Goal: Task Accomplishment & Management: Manage account settings

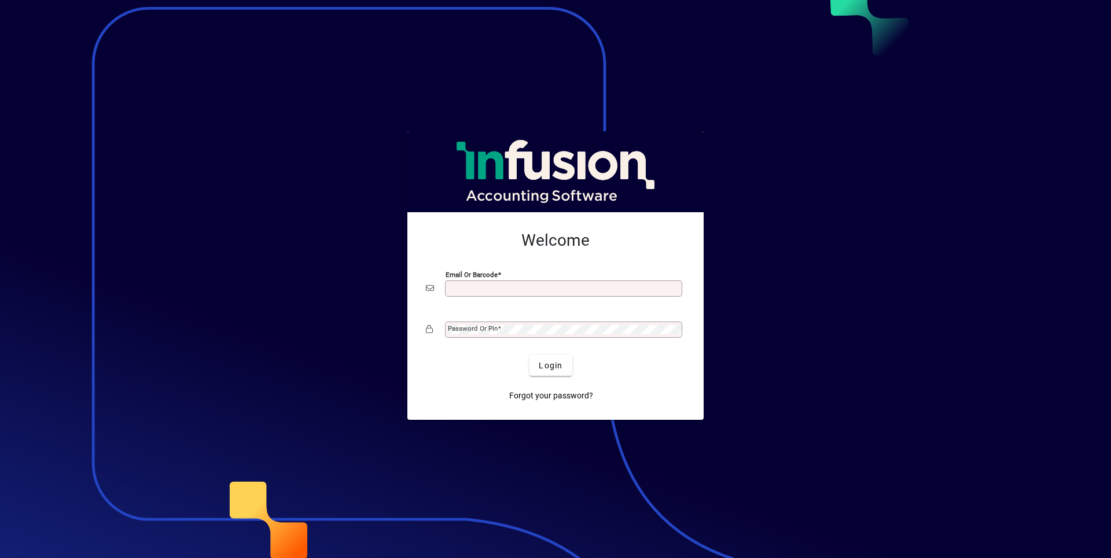
type input "**********"
click at [546, 360] on span "Login" at bounding box center [551, 366] width 24 height 12
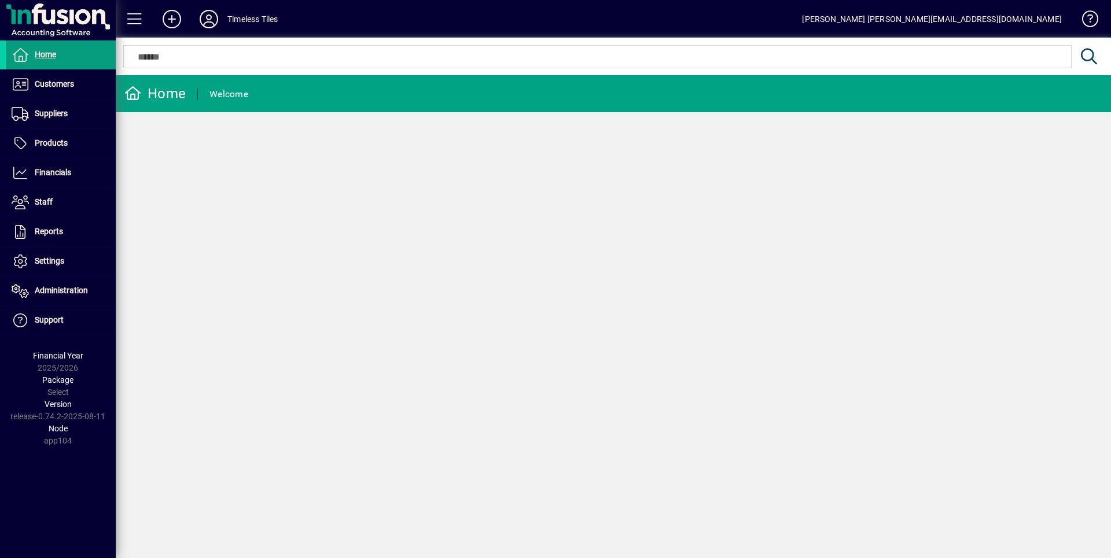
click at [238, 25] on div "Timeless Tiles" at bounding box center [252, 19] width 50 height 19
click at [238, 17] on div "Timeless Tiles" at bounding box center [252, 19] width 50 height 19
click at [212, 21] on icon at bounding box center [208, 19] width 23 height 19
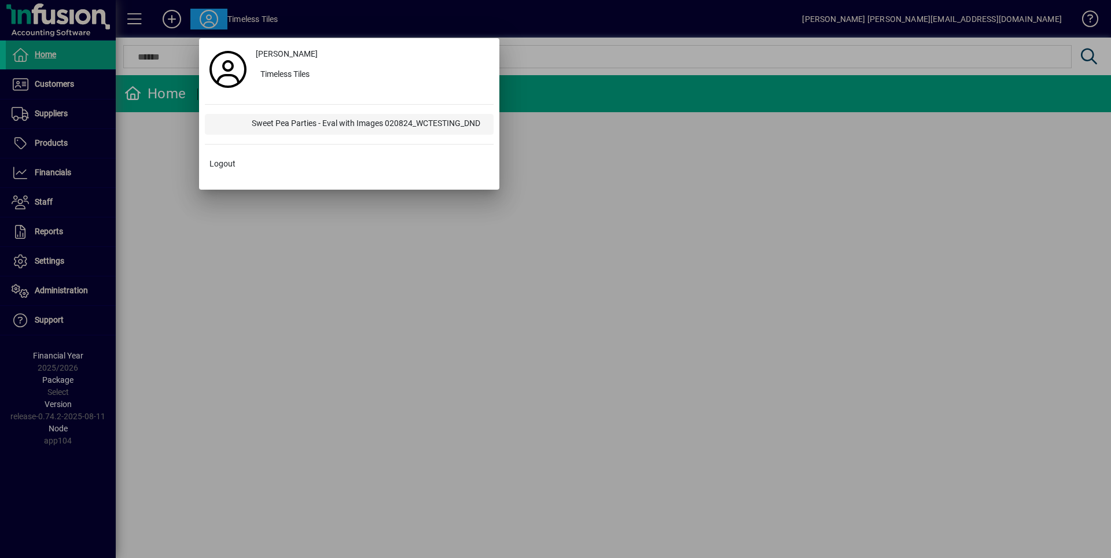
click at [260, 121] on div "Sweet Pea Parties - Eval with Images 020824_WCTESTING_DND" at bounding box center [367, 124] width 251 height 21
